Goal: Task Accomplishment & Management: Manage account settings

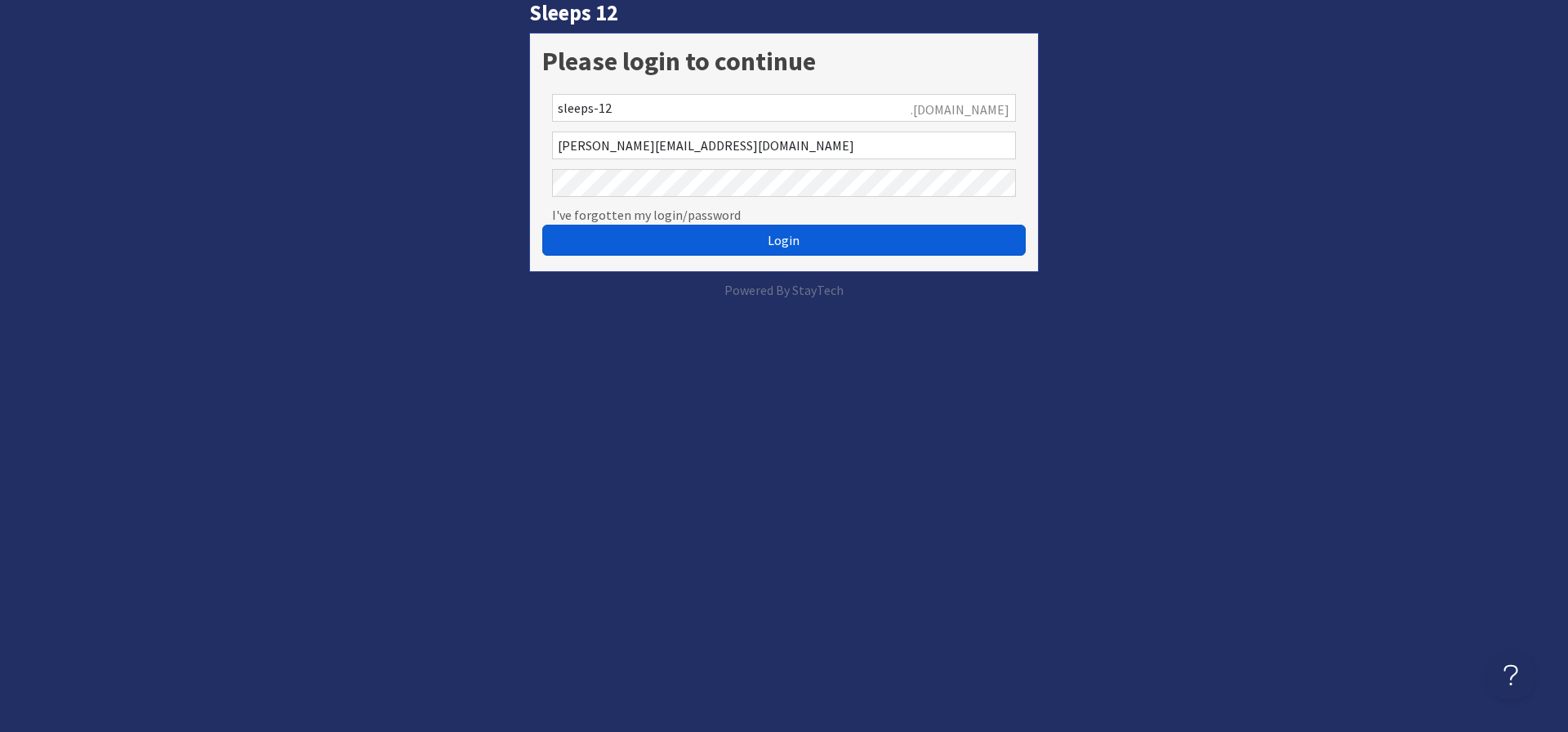
click at [629, 234] on button "Login" at bounding box center [784, 239] width 483 height 31
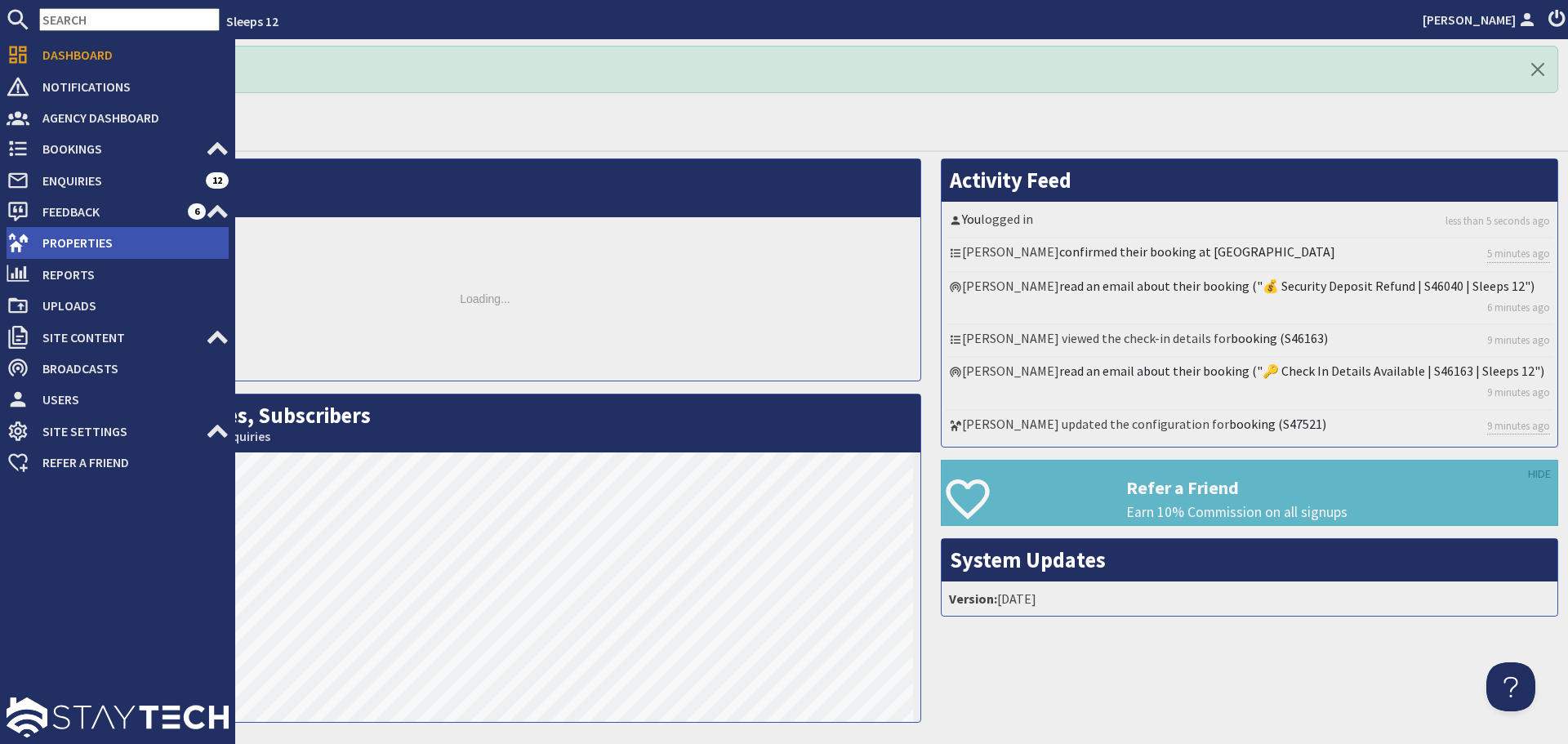
drag, startPoint x: 29, startPoint y: 238, endPoint x: 55, endPoint y: 240, distance: 26.1
click at [30, 238] on link "Properties" at bounding box center [118, 242] width 222 height 26
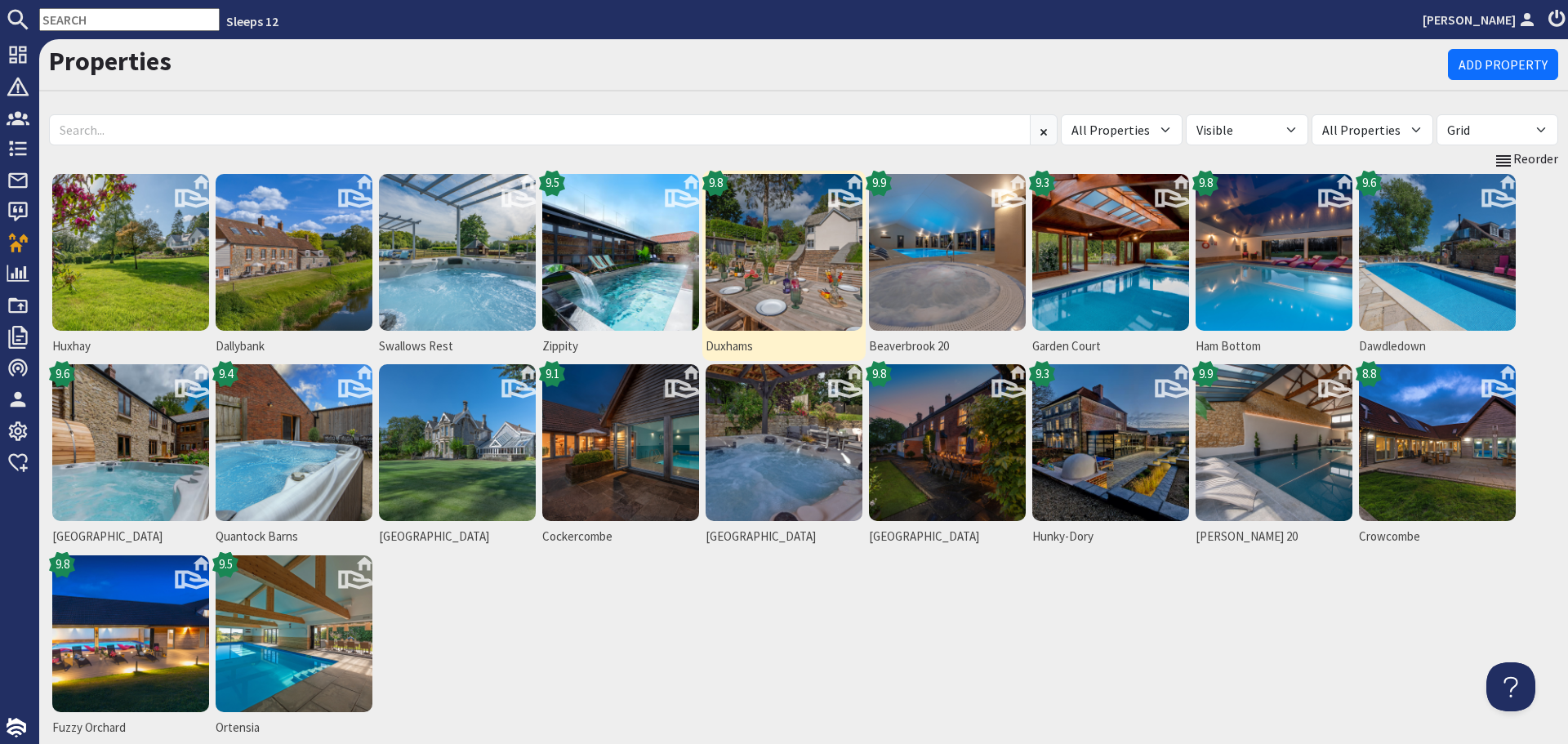
click at [785, 286] on img at bounding box center [784, 252] width 157 height 157
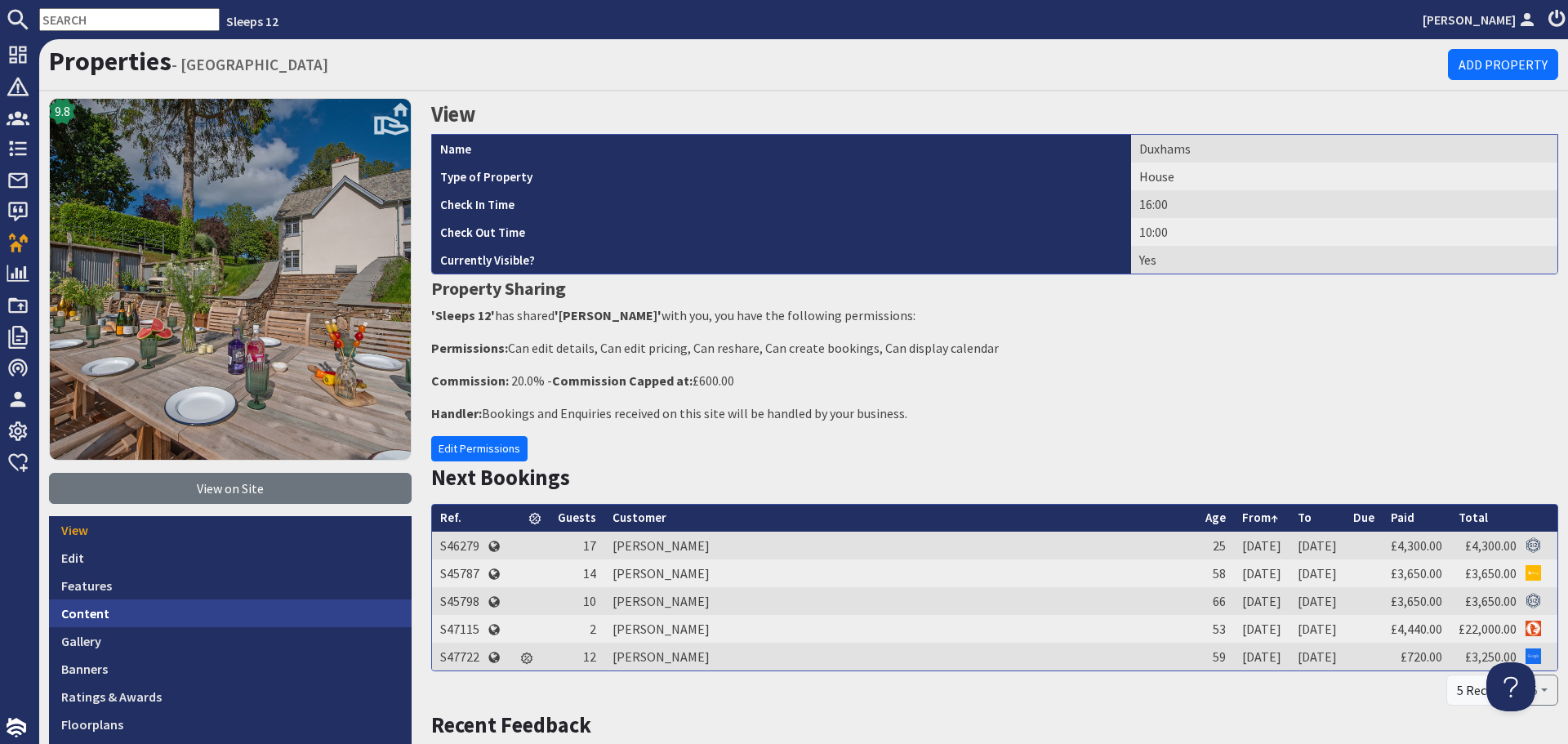
click at [223, 605] on link "Content" at bounding box center [230, 613] width 363 height 28
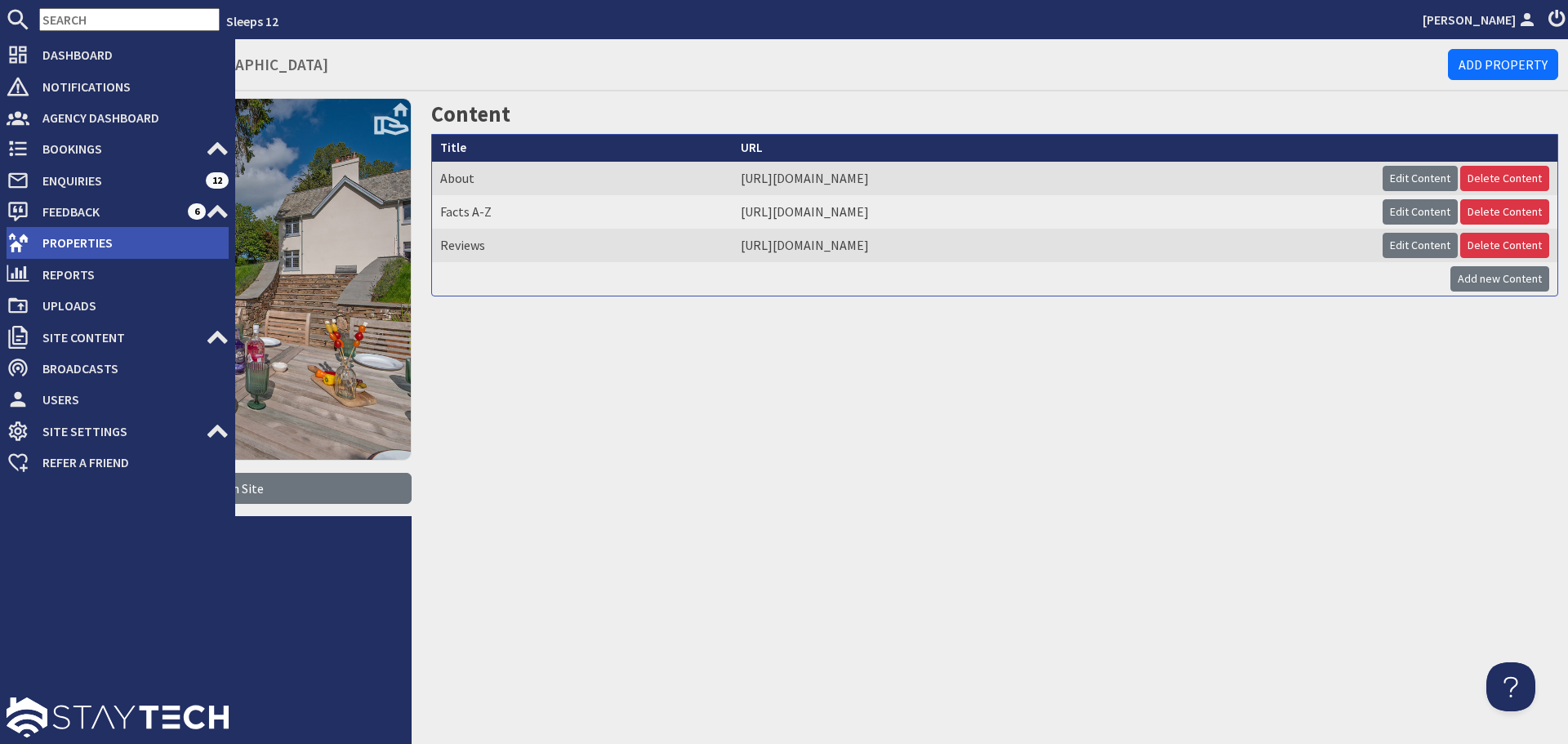
click at [23, 252] on icon at bounding box center [18, 242] width 23 height 23
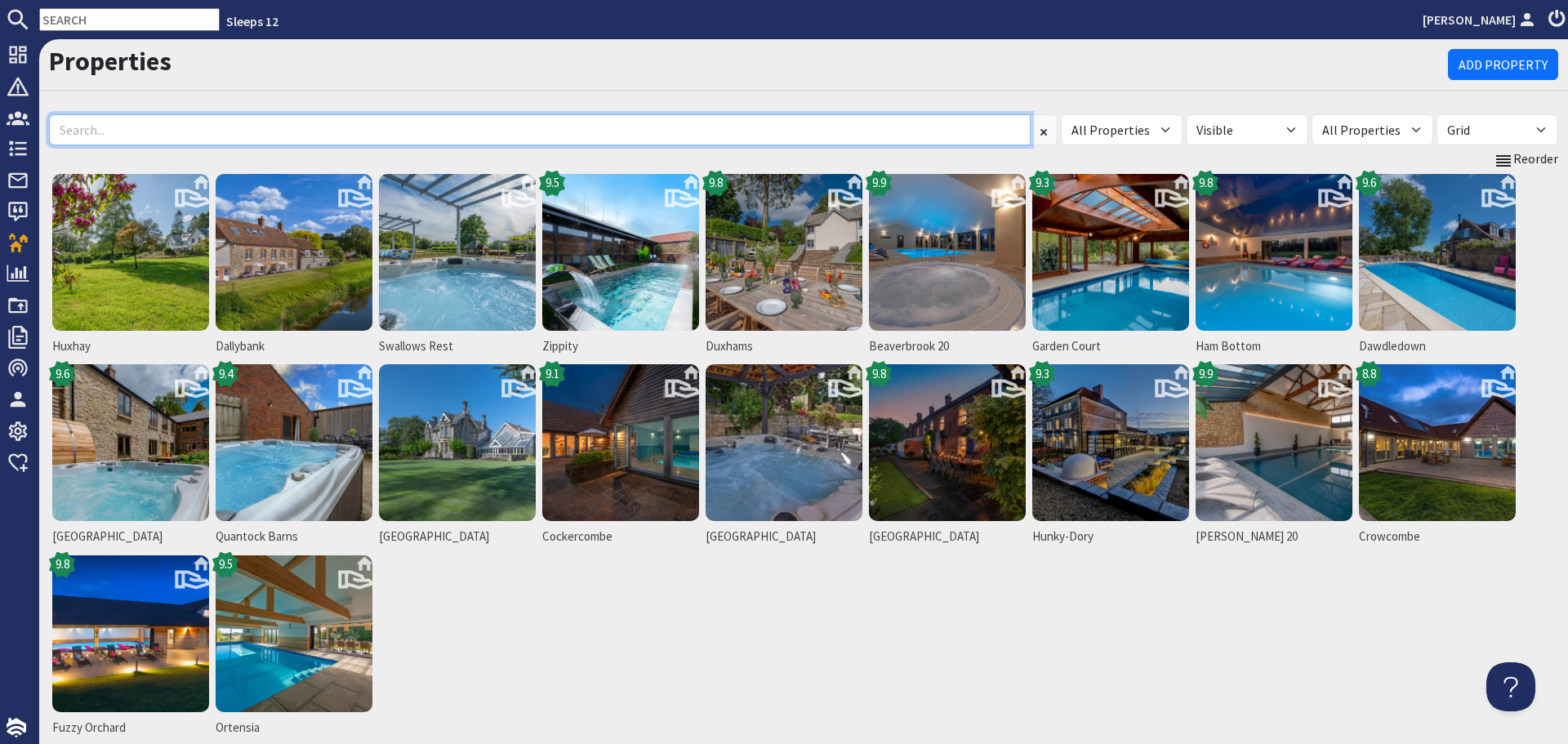
click at [206, 127] on input at bounding box center [540, 129] width 982 height 31
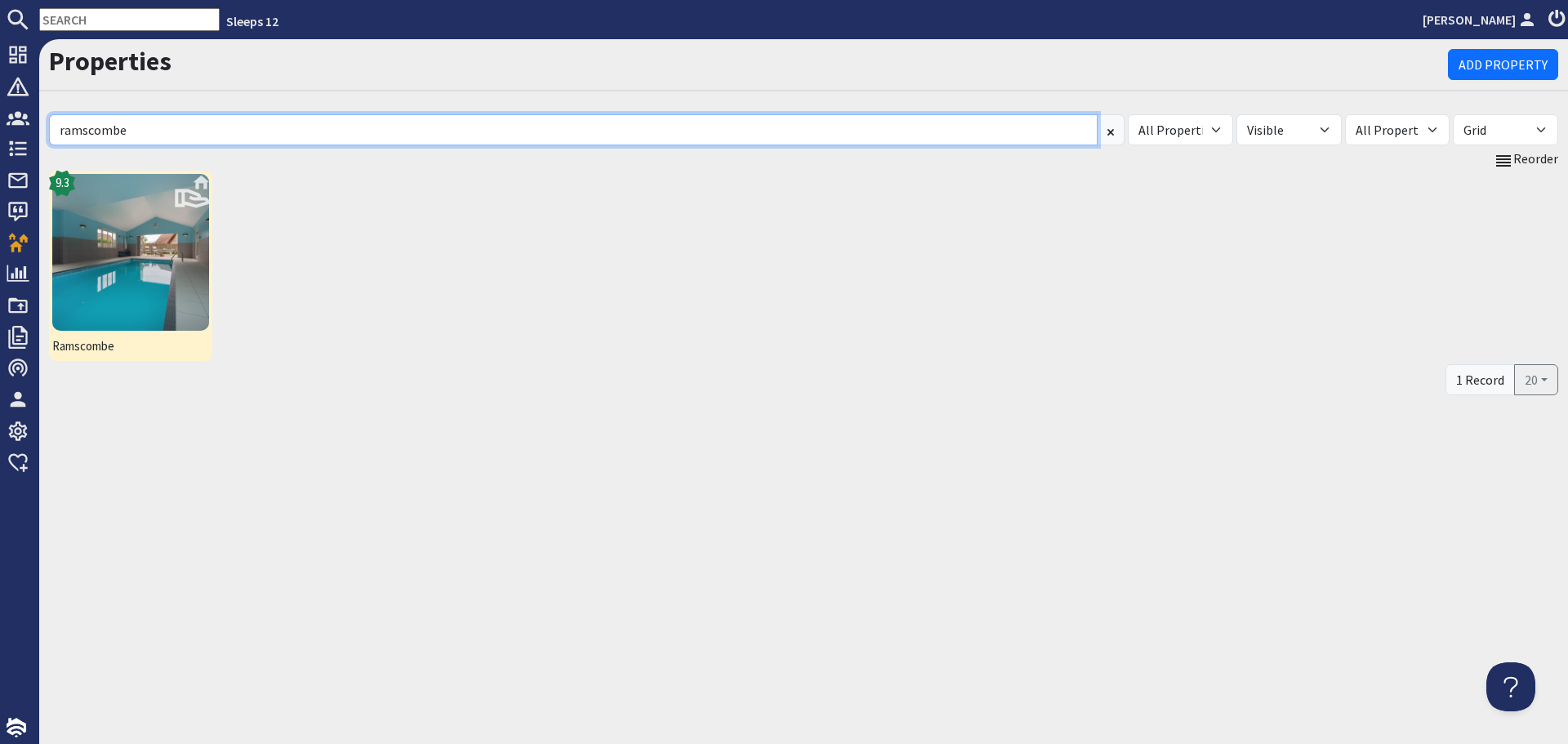
type input "ramscombe"
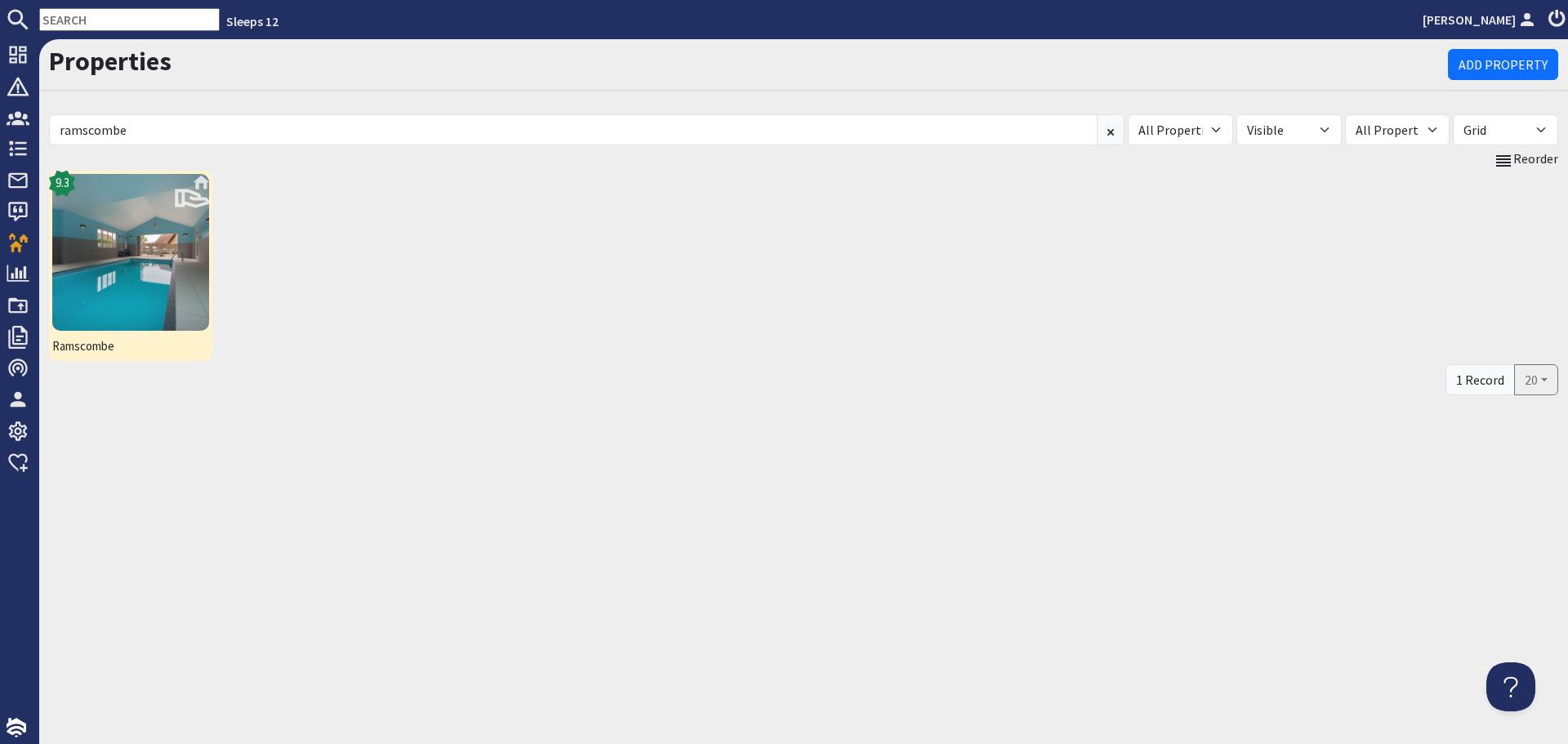
click at [65, 271] on img at bounding box center [131, 252] width 157 height 157
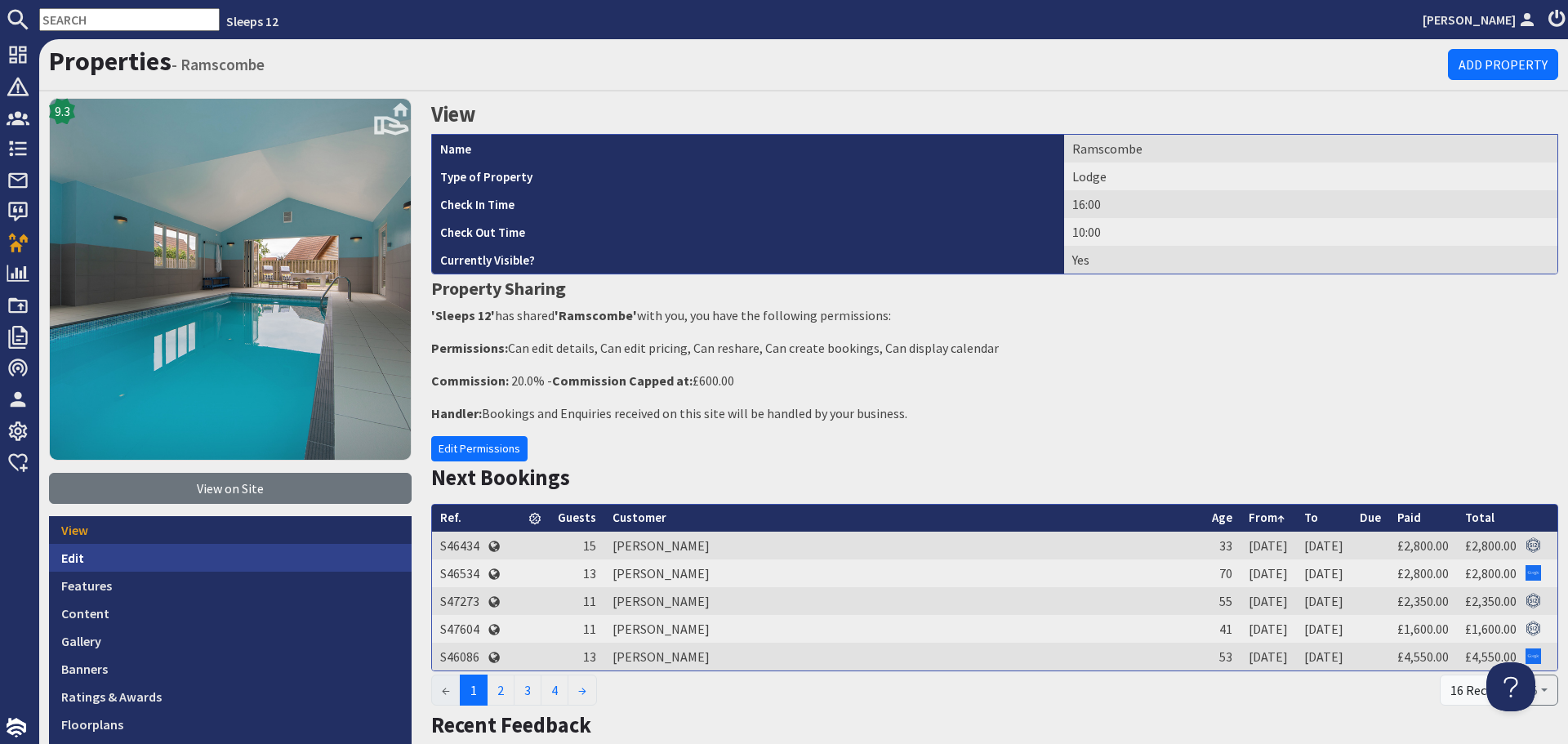
click at [260, 549] on link "Edit" at bounding box center [230, 558] width 363 height 28
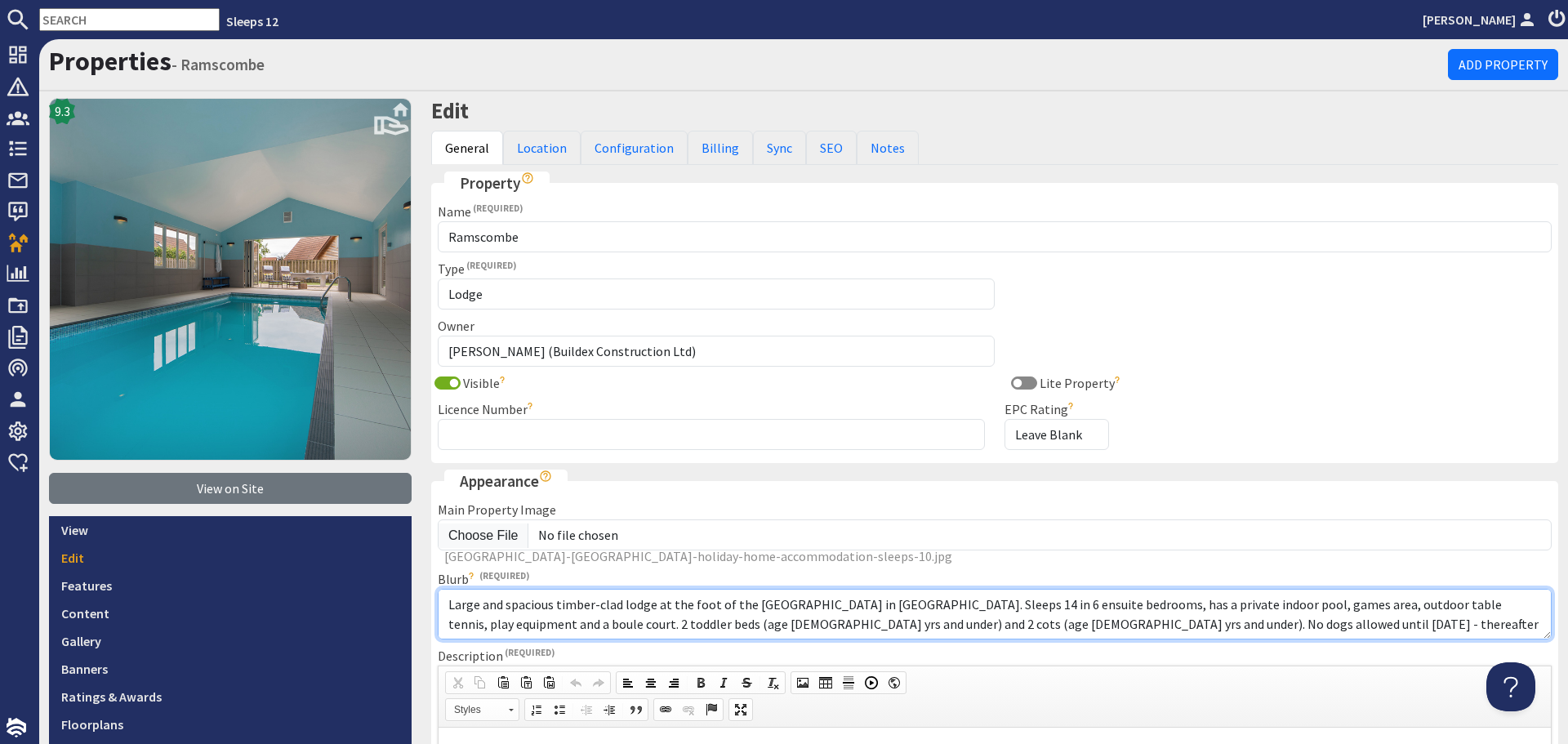
drag, startPoint x: 1161, startPoint y: 624, endPoint x: 895, endPoint y: 621, distance: 266.0
click at [895, 621] on textarea "Large and spacious timber-clad lodge at the foot of the Quantock Hills in Somer…" at bounding box center [994, 614] width 1114 height 51
click at [1224, 627] on textarea "Large and spacious timber-clad lodge at the foot of the Quantock Hills in Somer…" at bounding box center [994, 614] width 1114 height 51
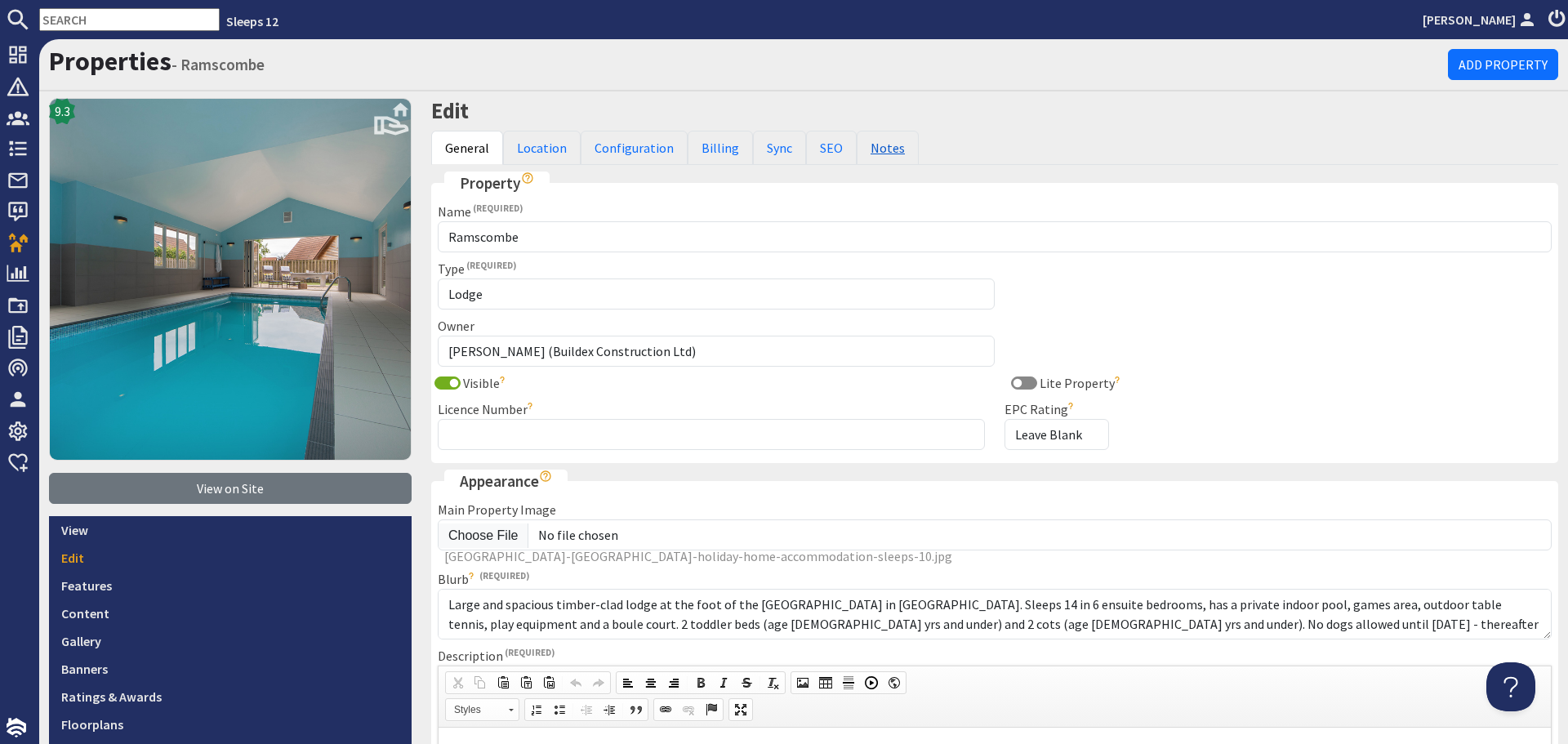
click at [885, 155] on link "Notes" at bounding box center [888, 148] width 62 height 35
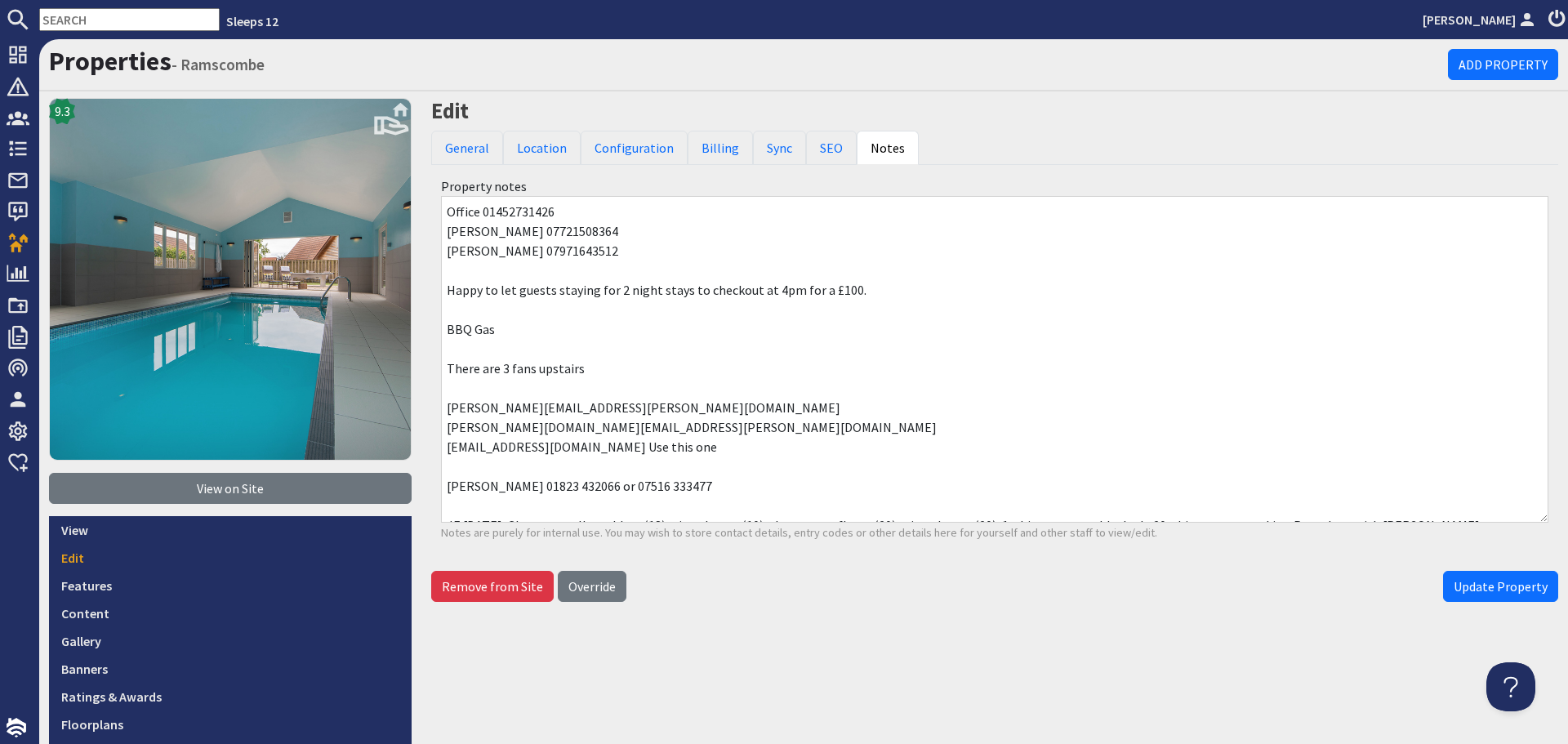
click at [645, 248] on textarea "Office 01452731426 Jason H 07721508364 Jason F 07971643512 Happy to let guests …" at bounding box center [995, 359] width 1108 height 326
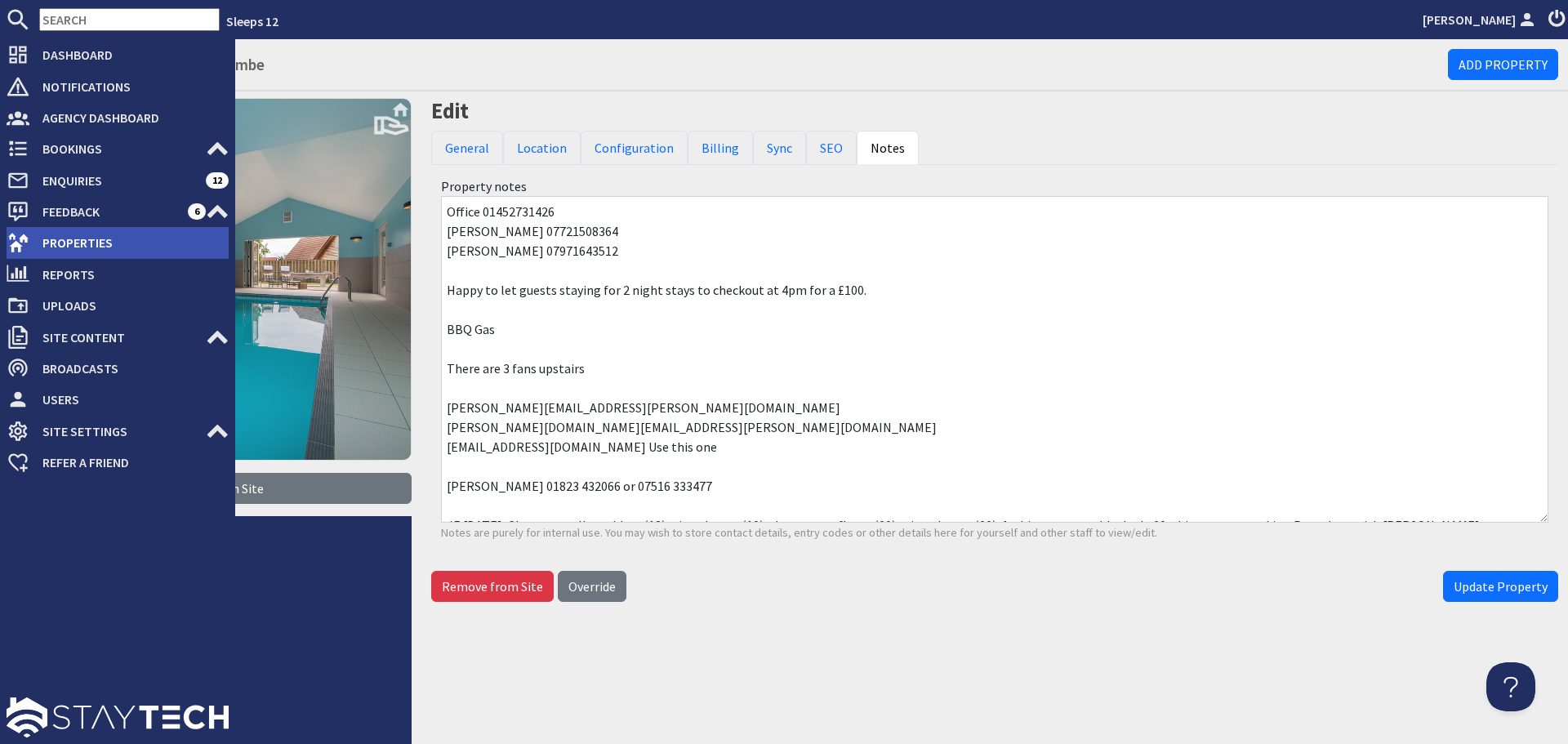
click at [61, 252] on span "Properties" at bounding box center [129, 242] width 199 height 26
